Goal: Task Accomplishment & Management: Manage account settings

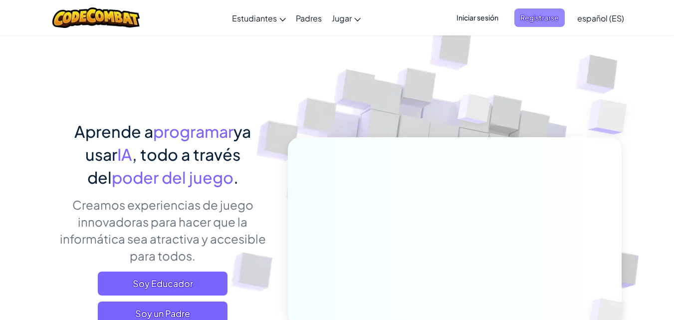
click at [549, 20] on font "Registrarse" at bounding box center [540, 17] width 38 height 9
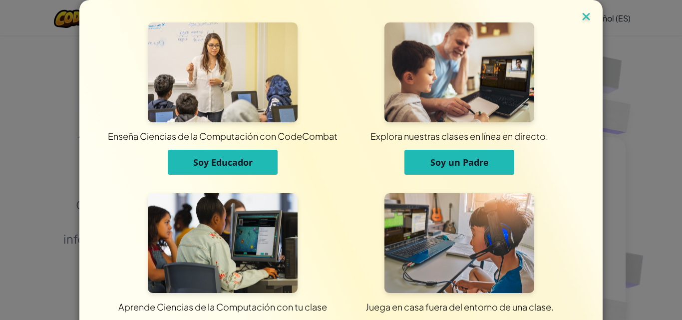
click at [580, 14] on img at bounding box center [585, 17] width 13 height 15
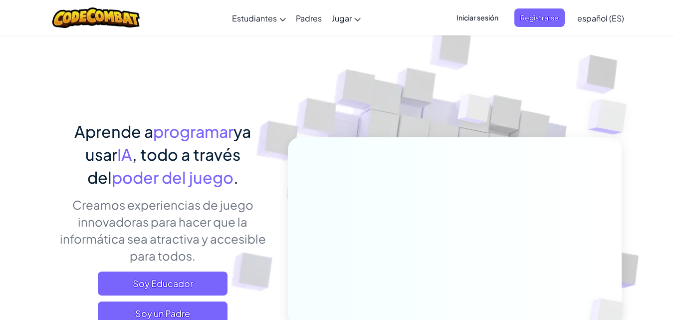
click at [484, 21] on font "Iniciar sesión" at bounding box center [478, 17] width 42 height 9
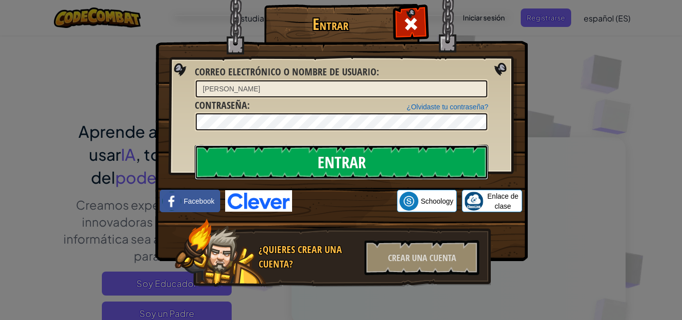
click at [409, 160] on input "Entrar" at bounding box center [341, 162] width 293 height 35
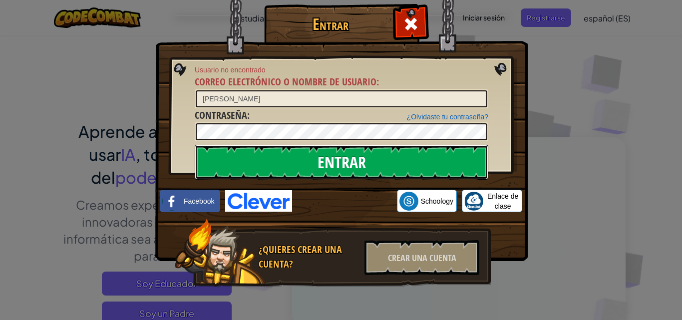
click at [368, 159] on input "Entrar" at bounding box center [341, 162] width 293 height 35
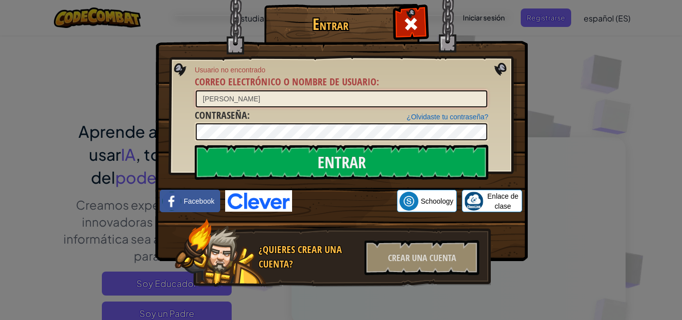
type input "[PERSON_NAME]"
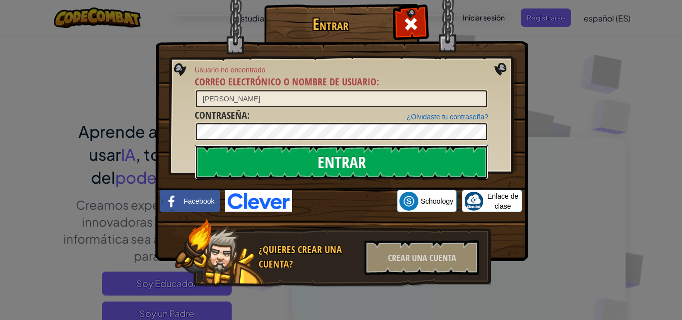
click at [303, 153] on input "Entrar" at bounding box center [341, 162] width 293 height 35
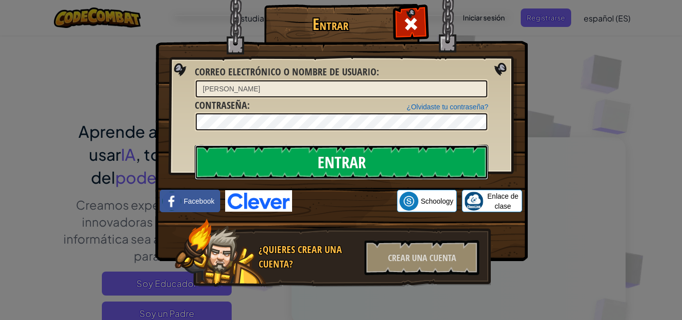
click at [303, 153] on input "Entrar" at bounding box center [341, 162] width 293 height 35
